Goal: Task Accomplishment & Management: Manage account settings

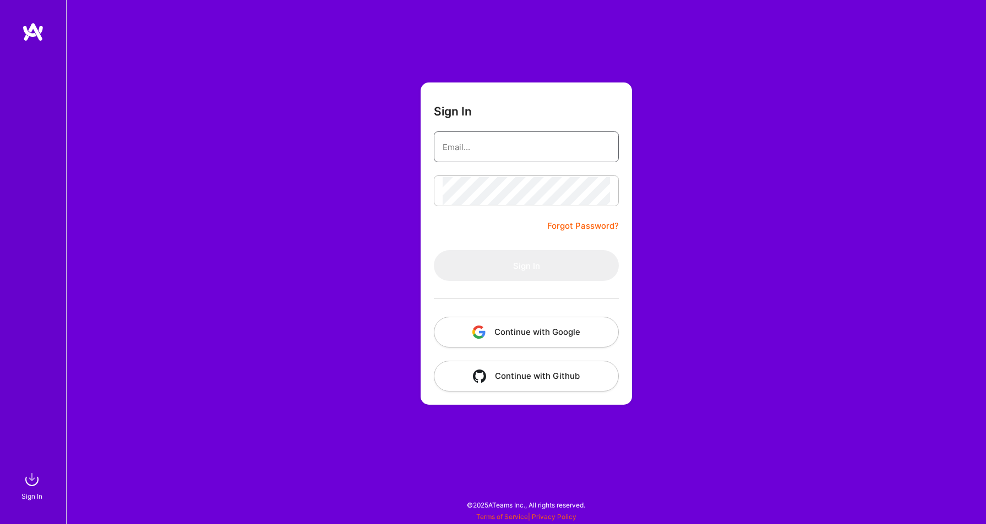
type input "[PERSON_NAME][EMAIL_ADDRESS][PERSON_NAME][DOMAIN_NAME]"
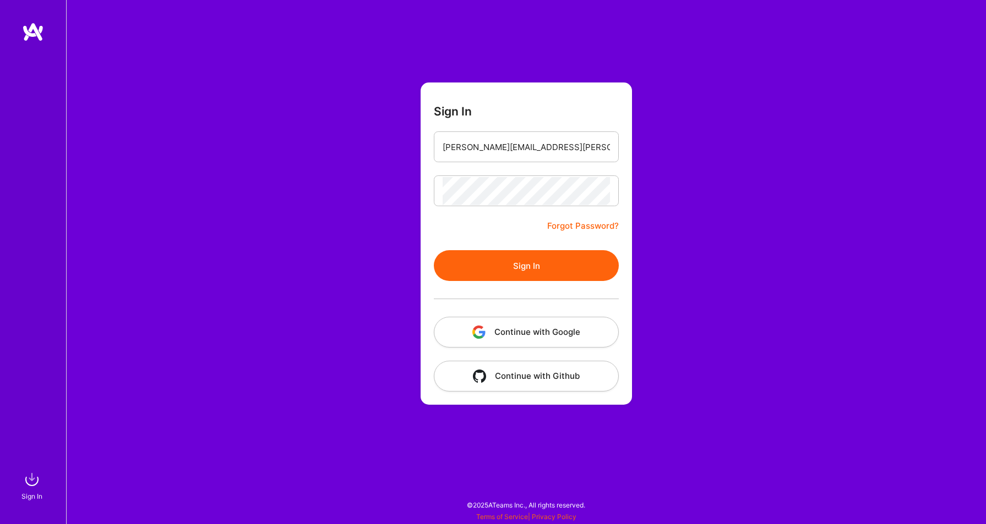
click at [524, 259] on button "Sign In" at bounding box center [526, 265] width 185 height 31
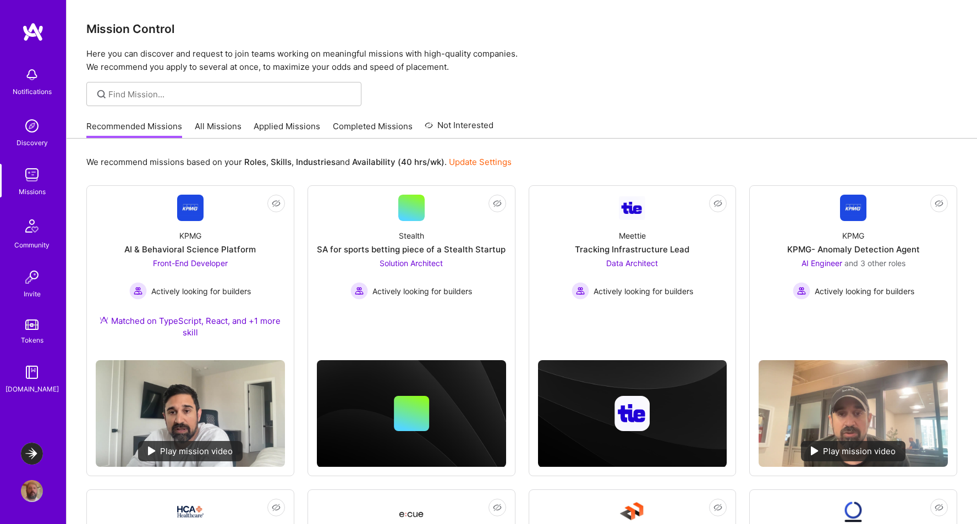
click at [36, 448] on img at bounding box center [32, 454] width 22 height 22
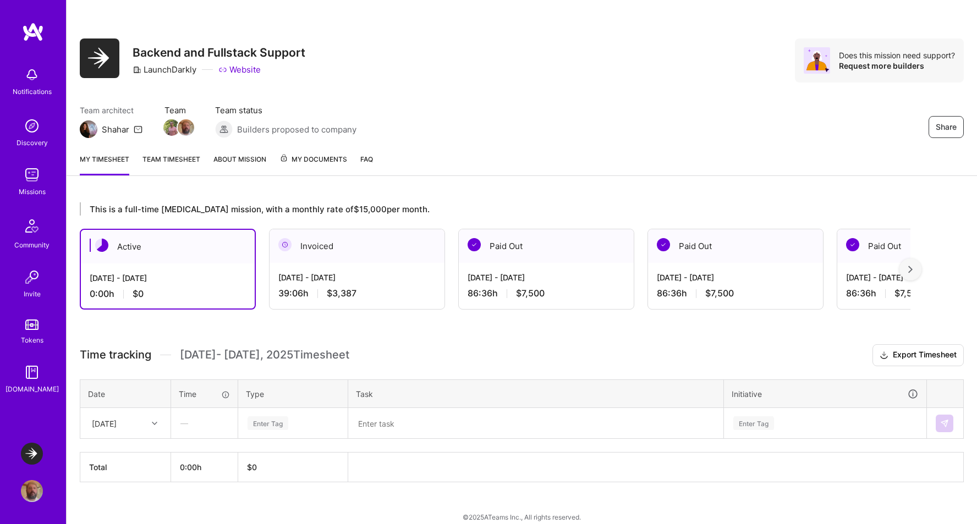
click at [36, 488] on img at bounding box center [32, 491] width 22 height 22
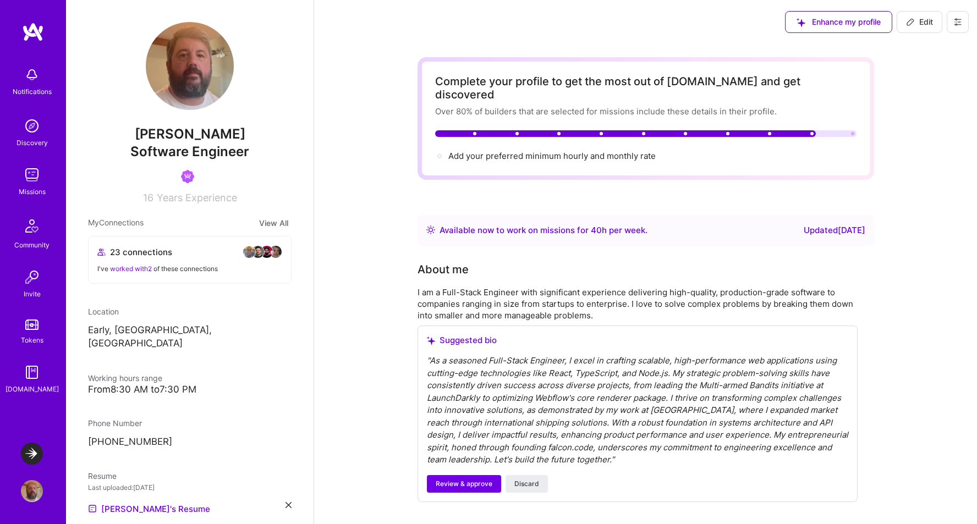
click at [31, 180] on img at bounding box center [32, 175] width 22 height 22
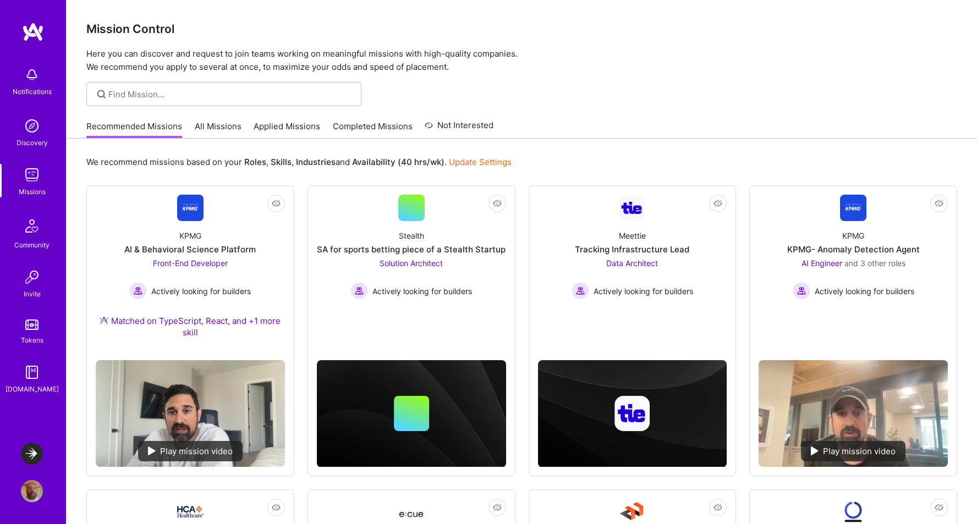
click at [266, 128] on link "Applied Missions" at bounding box center [287, 130] width 67 height 18
